Goal: Information Seeking & Learning: Learn about a topic

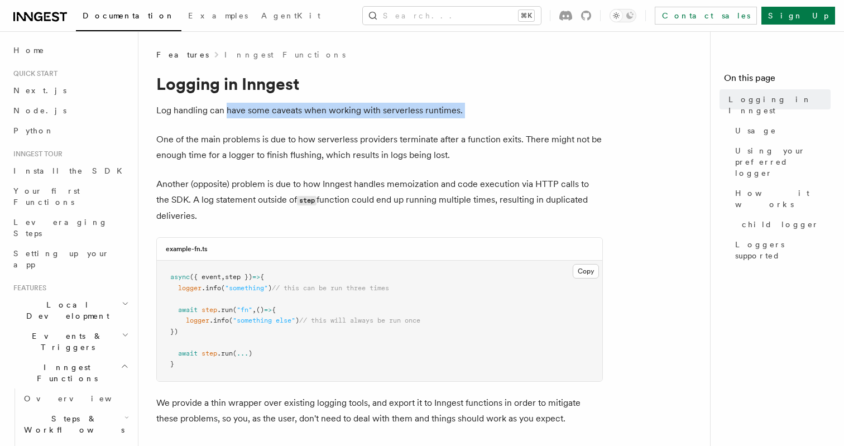
drag, startPoint x: 227, startPoint y: 110, endPoint x: 236, endPoint y: 128, distance: 19.7
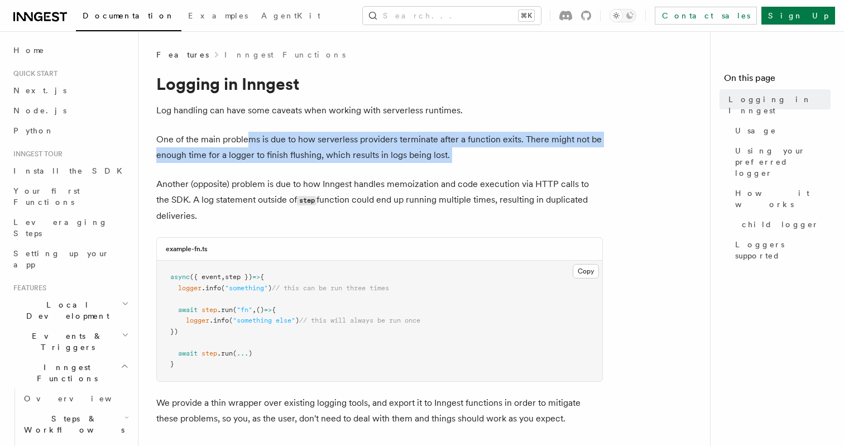
drag, startPoint x: 246, startPoint y: 141, endPoint x: 268, endPoint y: 167, distance: 34.4
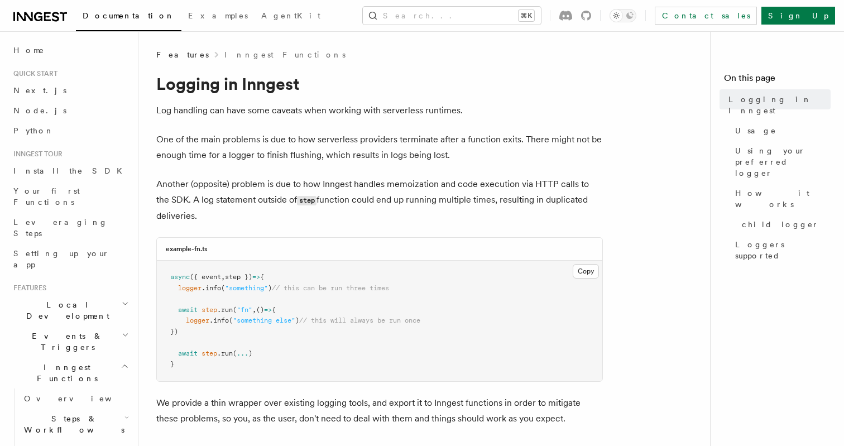
drag, startPoint x: 236, startPoint y: 184, endPoint x: 257, endPoint y: 213, distance: 35.2
click at [257, 213] on p "Another (opposite) problem is due to how Inngest handles memoization and code e…" at bounding box center [379, 199] width 446 height 47
click at [258, 213] on p "Another (opposite) problem is due to how Inngest handles memoization and code e…" at bounding box center [379, 199] width 446 height 47
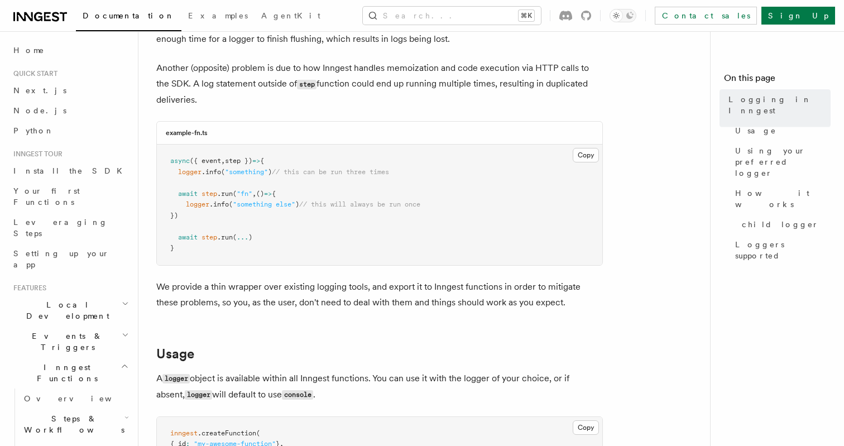
scroll to position [184, 0]
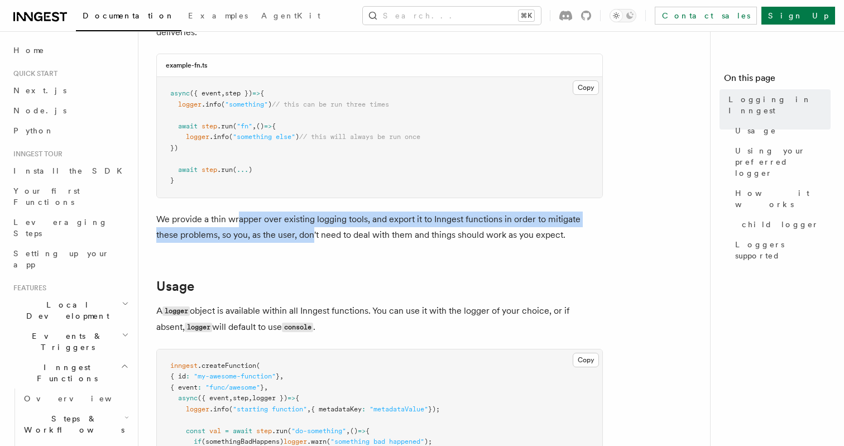
drag, startPoint x: 238, startPoint y: 222, endPoint x: 300, endPoint y: 244, distance: 65.7
click at [294, 242] on p "We provide a thin wrapper over existing logging tools, and export it to Inngest…" at bounding box center [379, 226] width 446 height 31
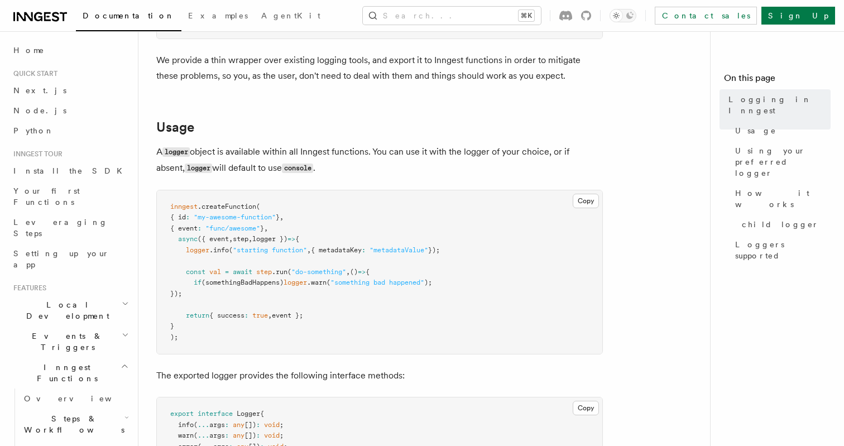
scroll to position [343, 0]
